Goal: Transaction & Acquisition: Purchase product/service

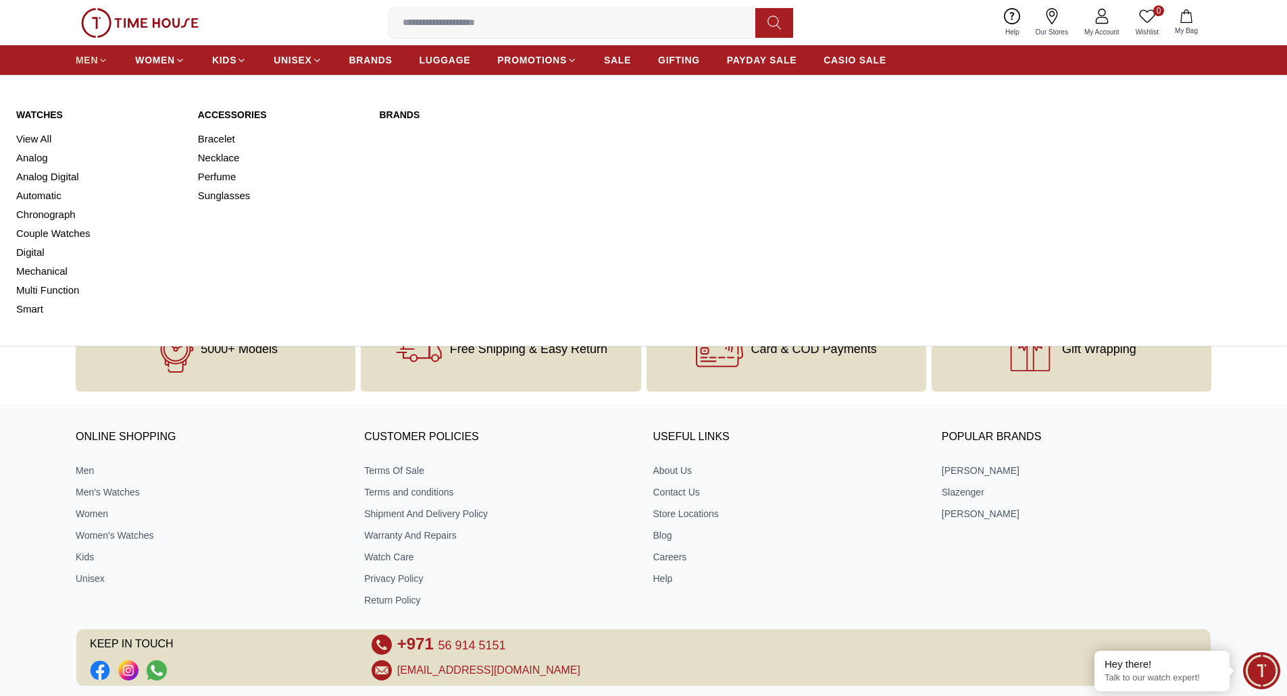
drag, startPoint x: 0, startPoint y: 0, endPoint x: 101, endPoint y: 62, distance: 118.9
click at [101, 62] on icon at bounding box center [103, 60] width 10 height 10
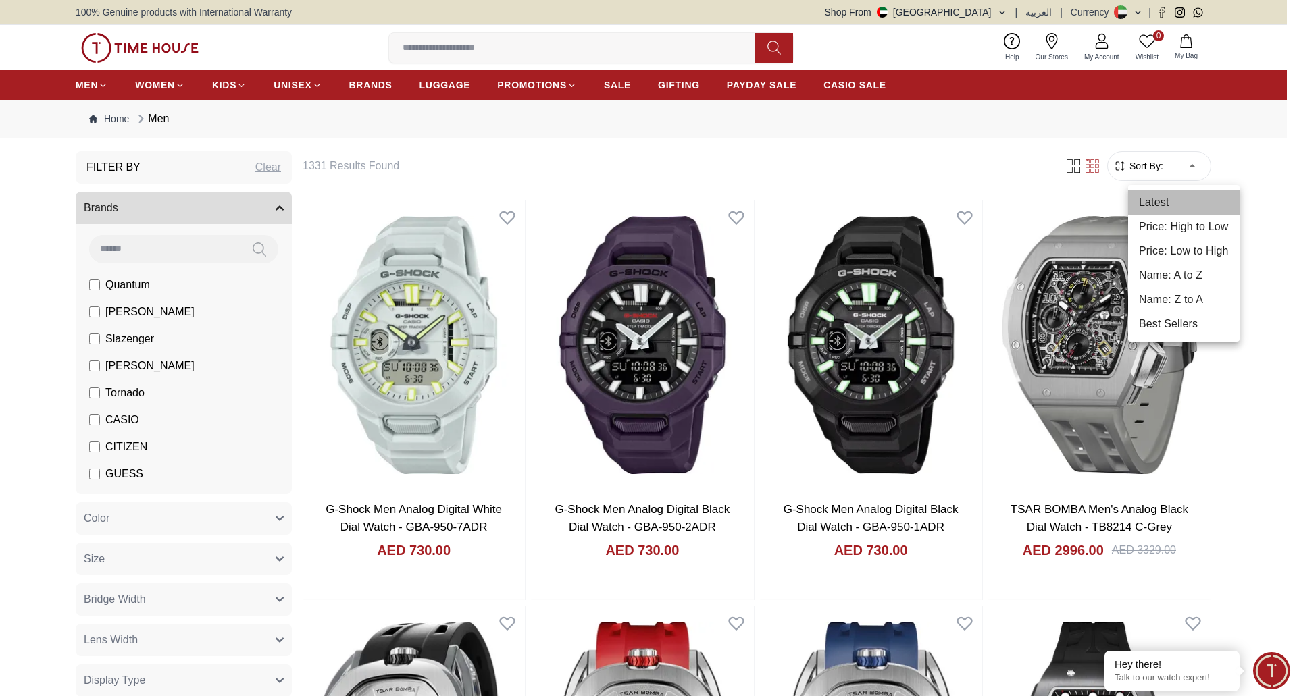
click at [1145, 203] on li "Latest" at bounding box center [1183, 202] width 111 height 24
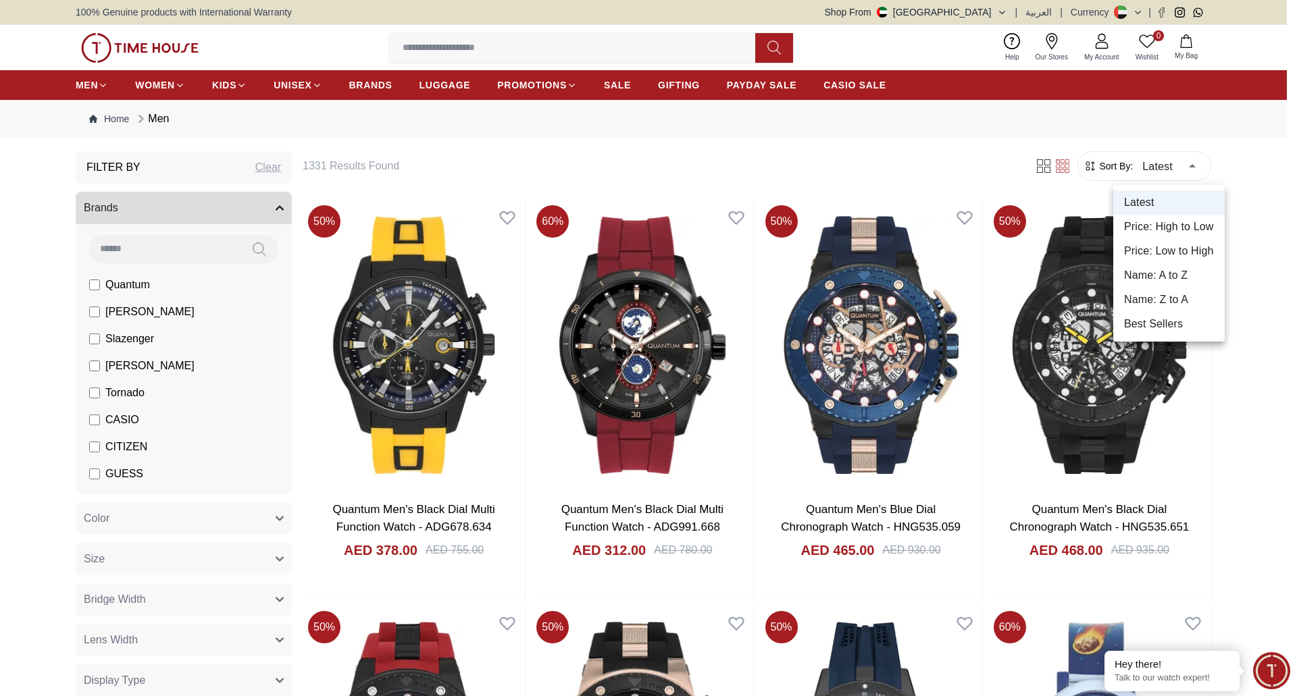
click at [1165, 320] on li "Best Sellers" at bounding box center [1168, 324] width 111 height 24
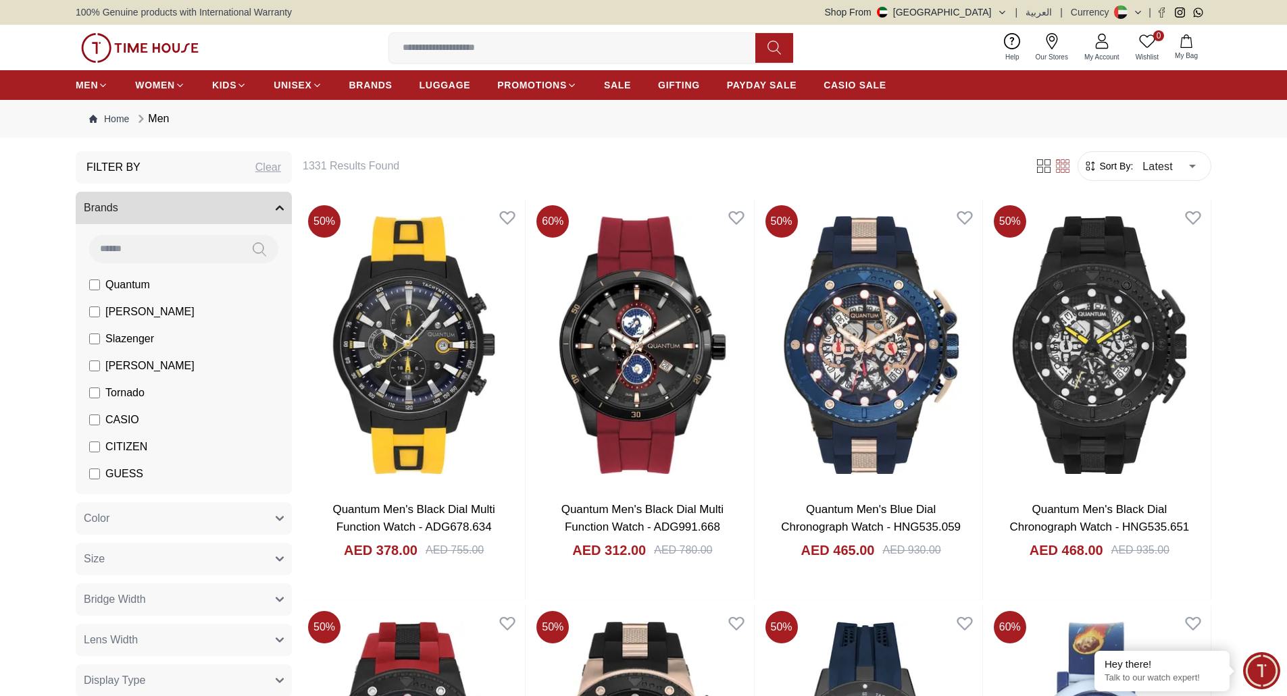
type input "*"
